Goal: Obtain resource: Download file/media

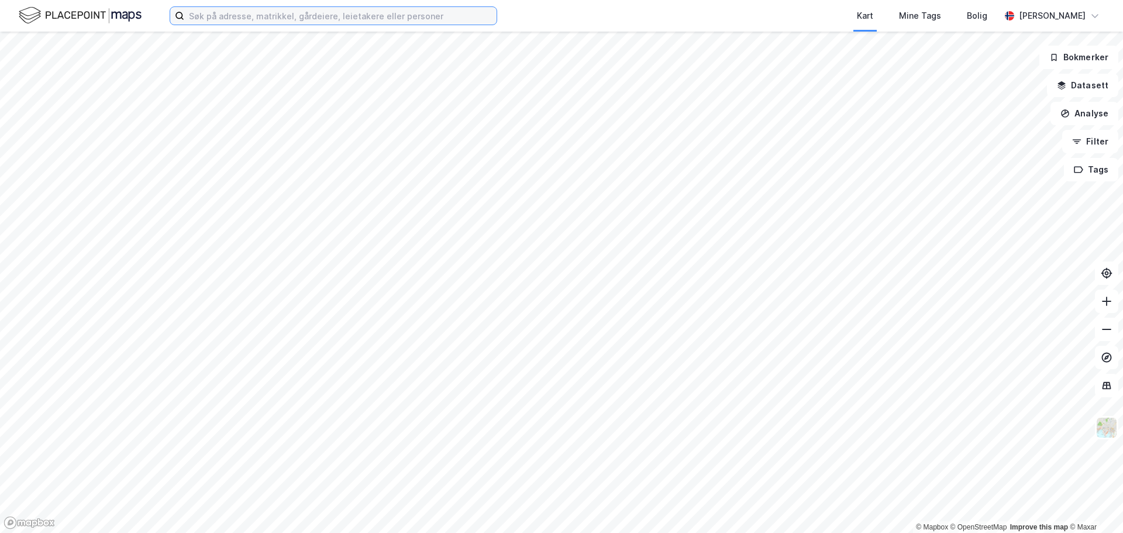
click at [324, 18] on input at bounding box center [340, 16] width 312 height 18
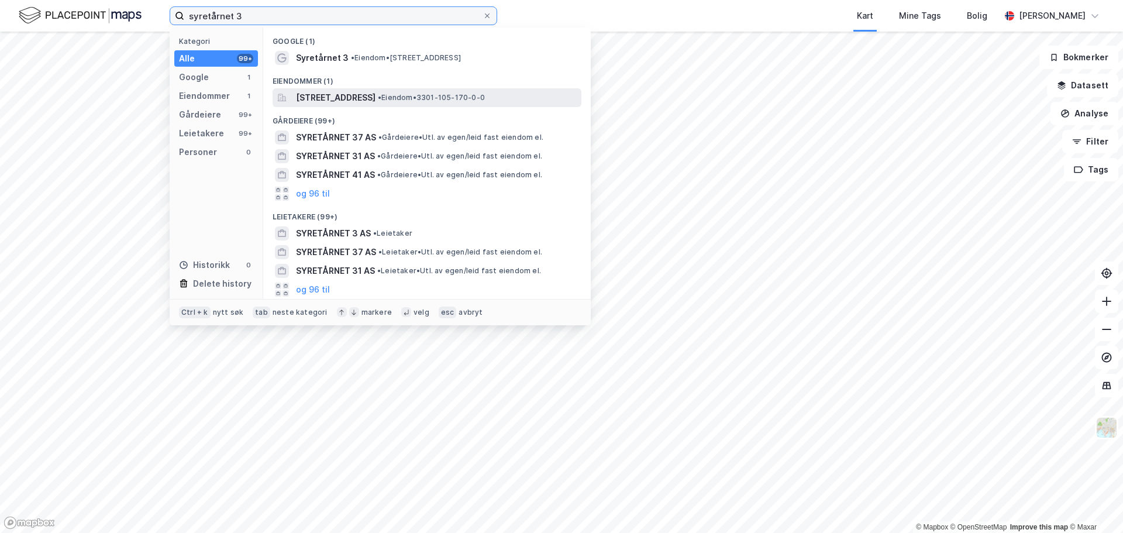
type input "syretårnet 3"
click at [327, 99] on span "[STREET_ADDRESS]" at bounding box center [336, 98] width 80 height 14
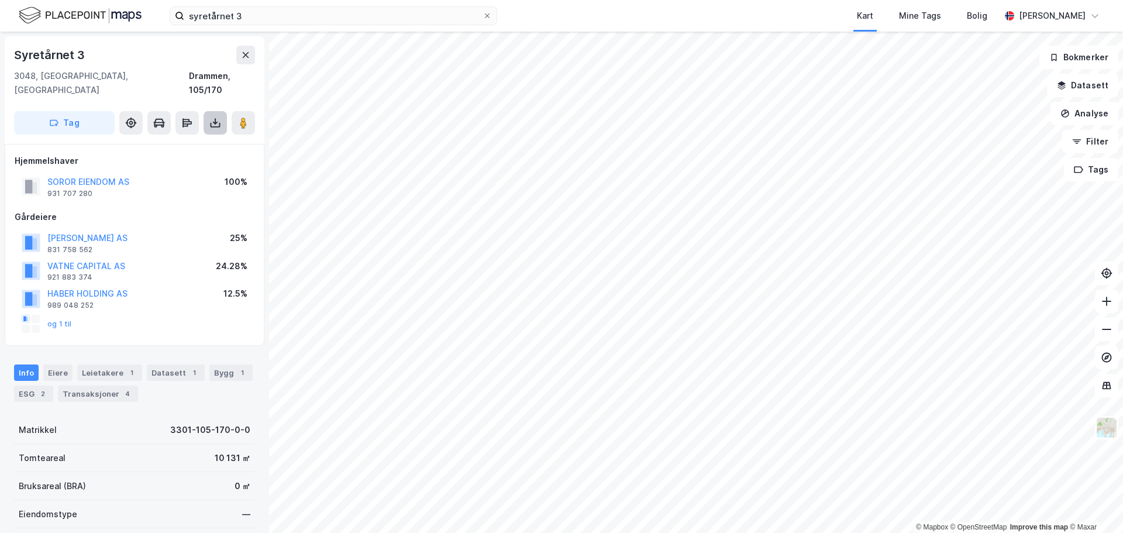
click at [216, 117] on icon at bounding box center [215, 123] width 12 height 12
click at [161, 142] on div "Last ned grunnbok" at bounding box center [157, 146] width 68 height 9
